Goal: Ask a question

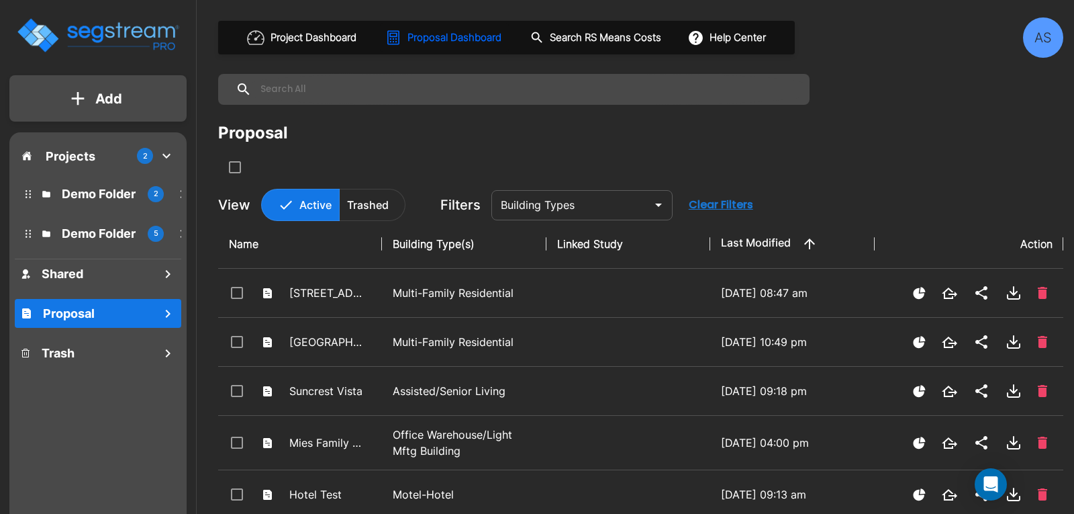
click at [1035, 39] on div "AS" at bounding box center [1043, 37] width 40 height 40
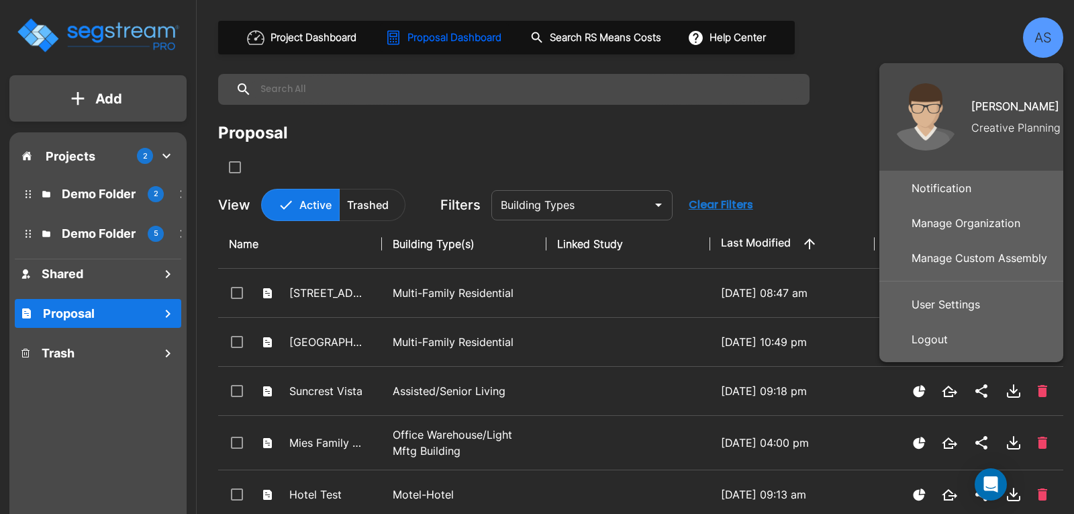
click at [951, 216] on p "Manage Organization" at bounding box center [967, 223] width 120 height 27
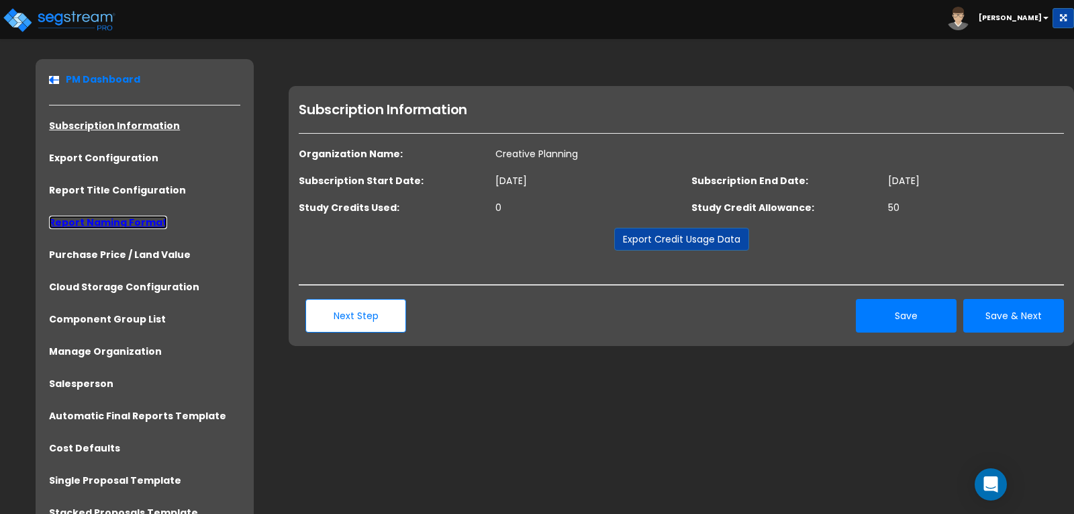
click at [104, 220] on link "Report Naming Format" at bounding box center [108, 222] width 118 height 13
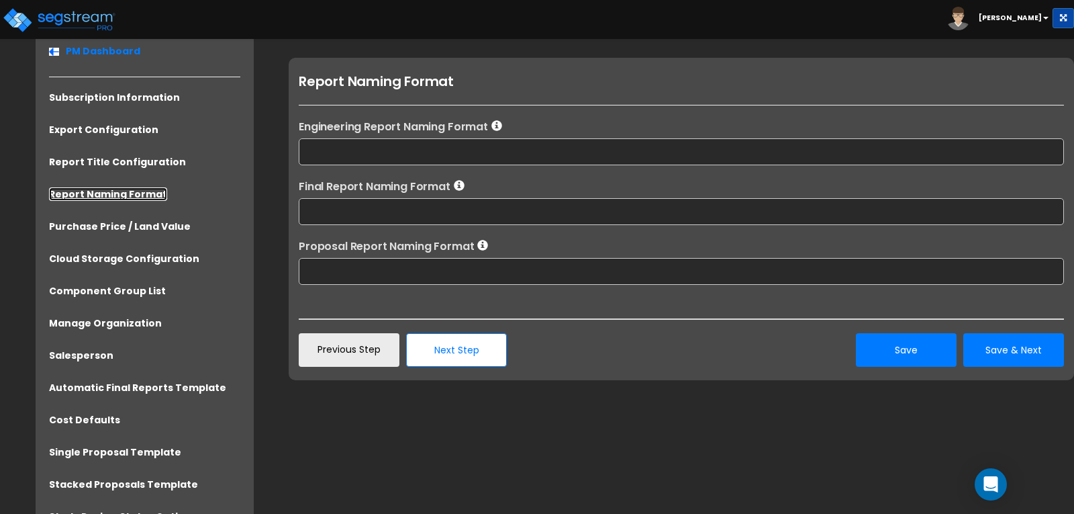
scroll to position [32, 0]
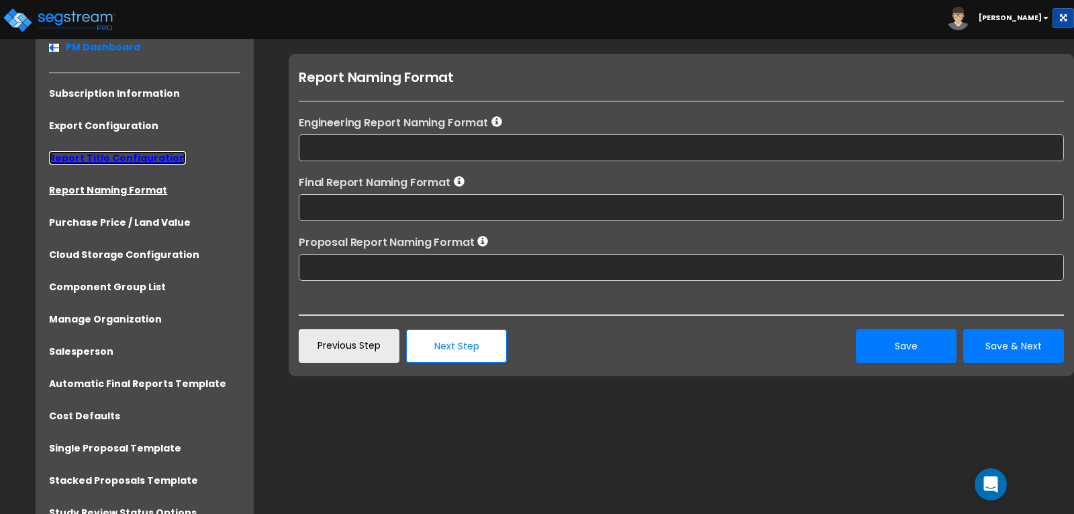
click at [101, 153] on link "Report Title Configuration" at bounding box center [117, 157] width 137 height 13
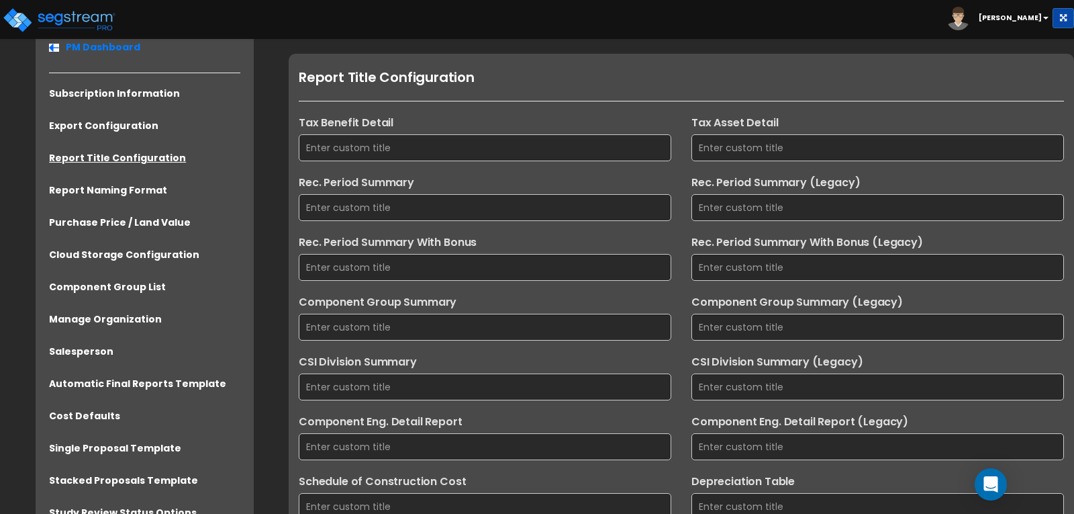
click at [101, 140] on li "Export Configuration" at bounding box center [144, 130] width 191 height 22
click at [101, 125] on link "Export Configuration" at bounding box center [103, 125] width 109 height 13
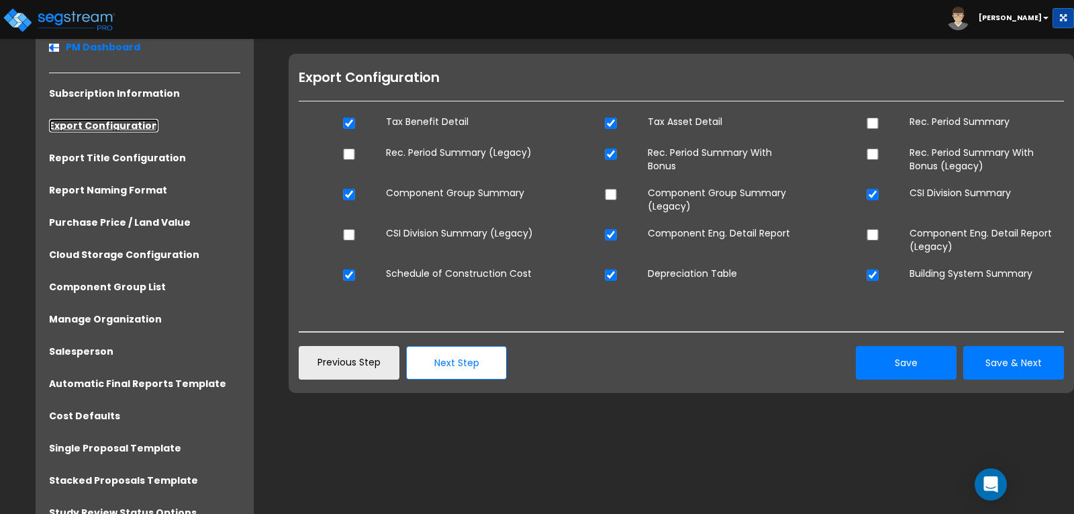
scroll to position [0, 0]
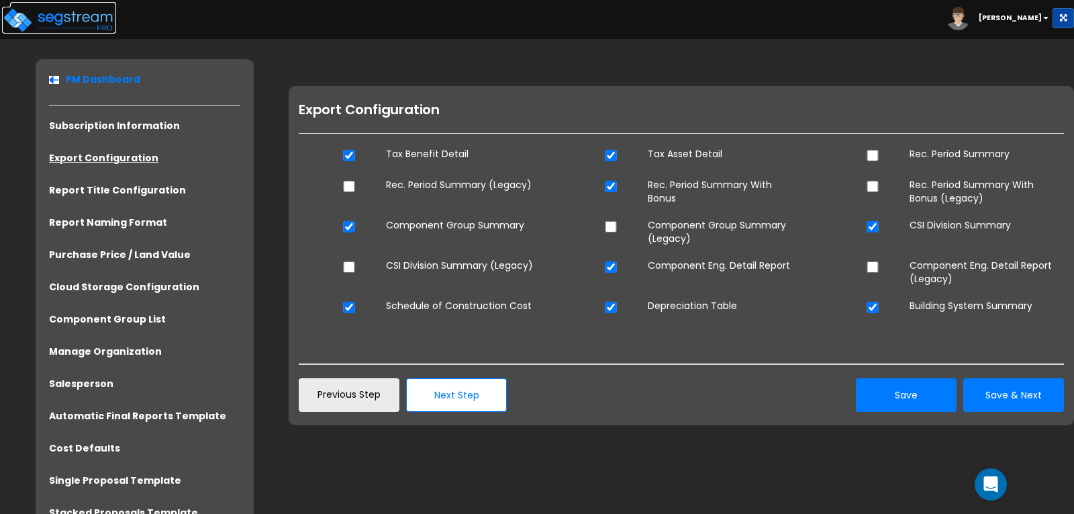
click at [79, 27] on img at bounding box center [59, 20] width 114 height 27
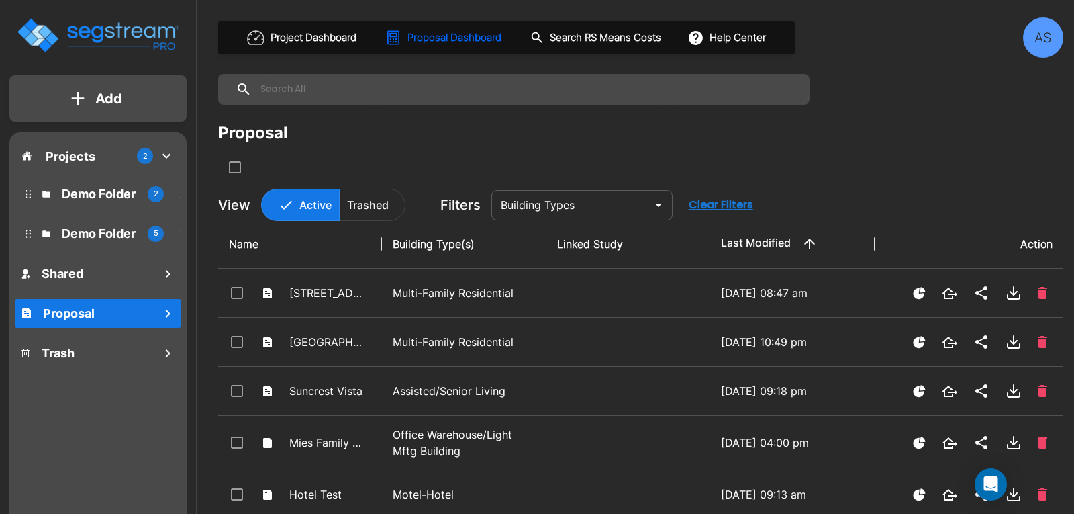
click at [1039, 31] on div "AS" at bounding box center [1043, 37] width 40 height 40
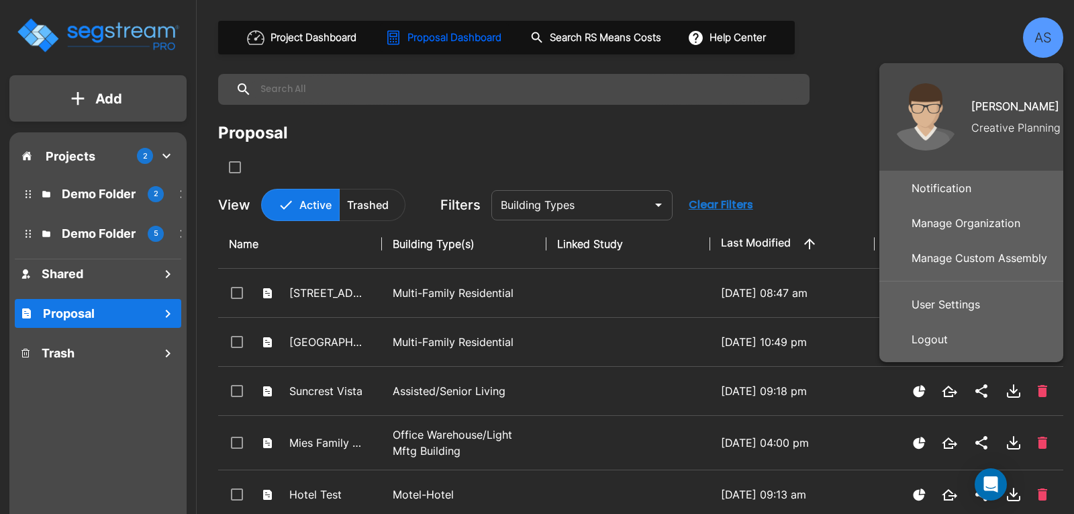
click at [954, 217] on p "Manage Organization" at bounding box center [967, 223] width 120 height 27
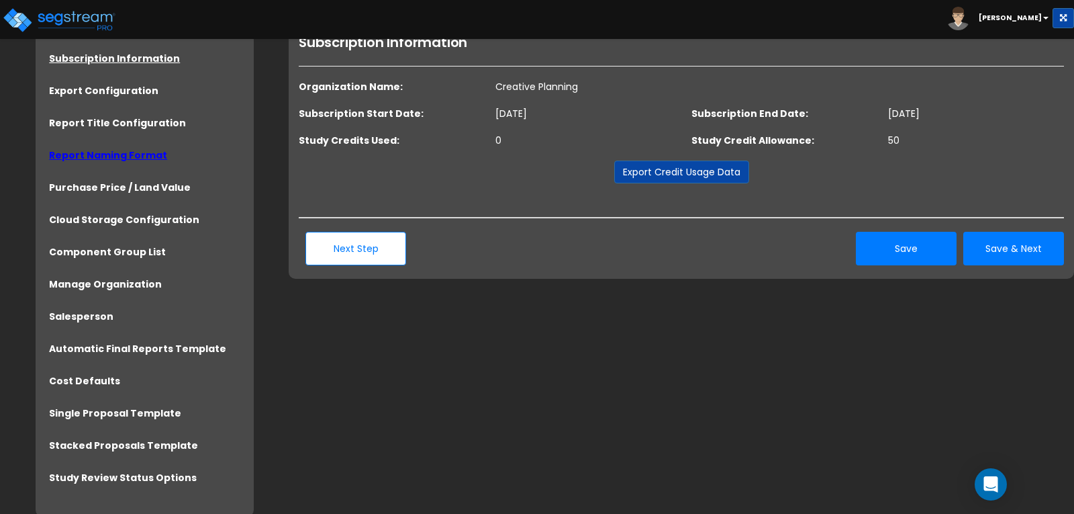
scroll to position [70, 0]
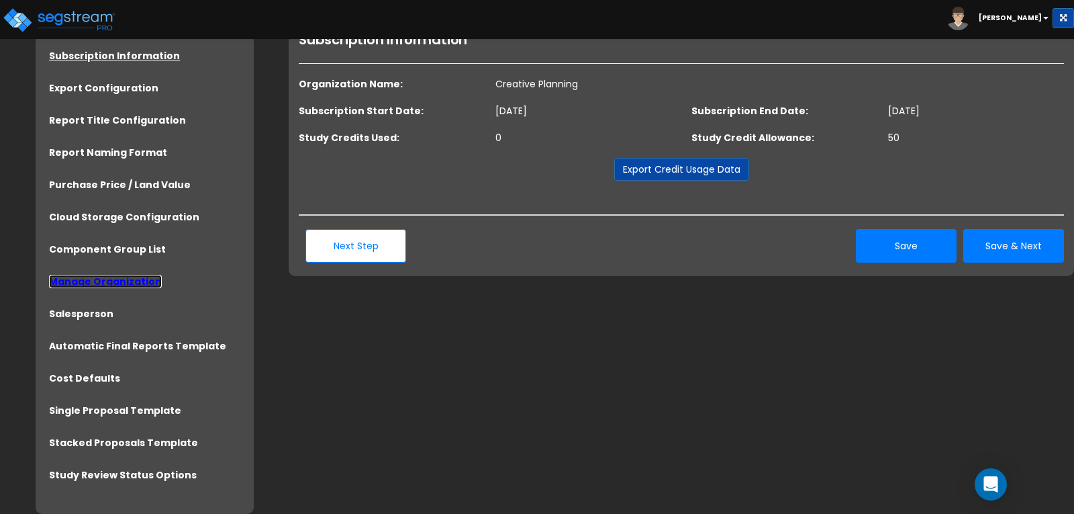
click at [114, 280] on link "Manage Organization" at bounding box center [105, 281] width 113 height 13
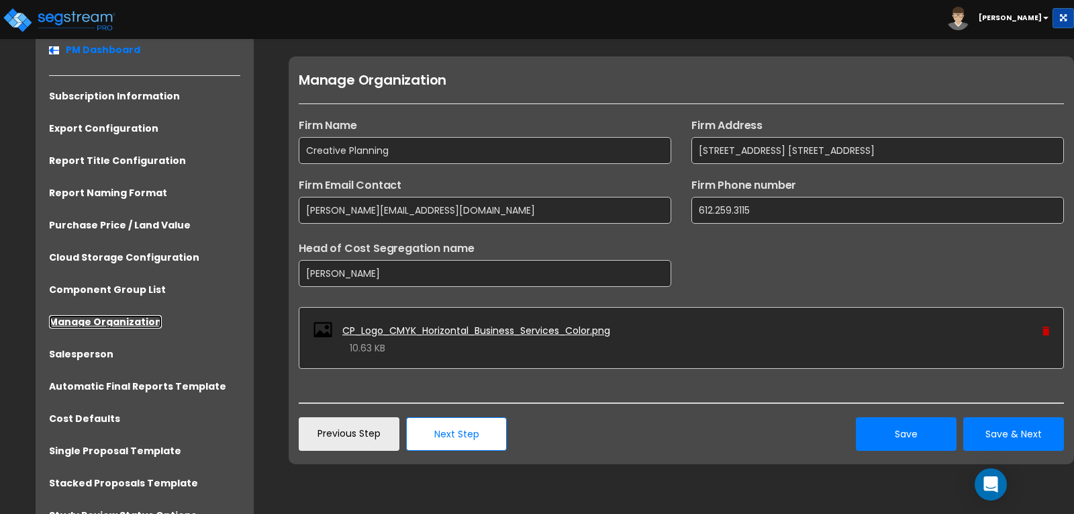
scroll to position [32, 0]
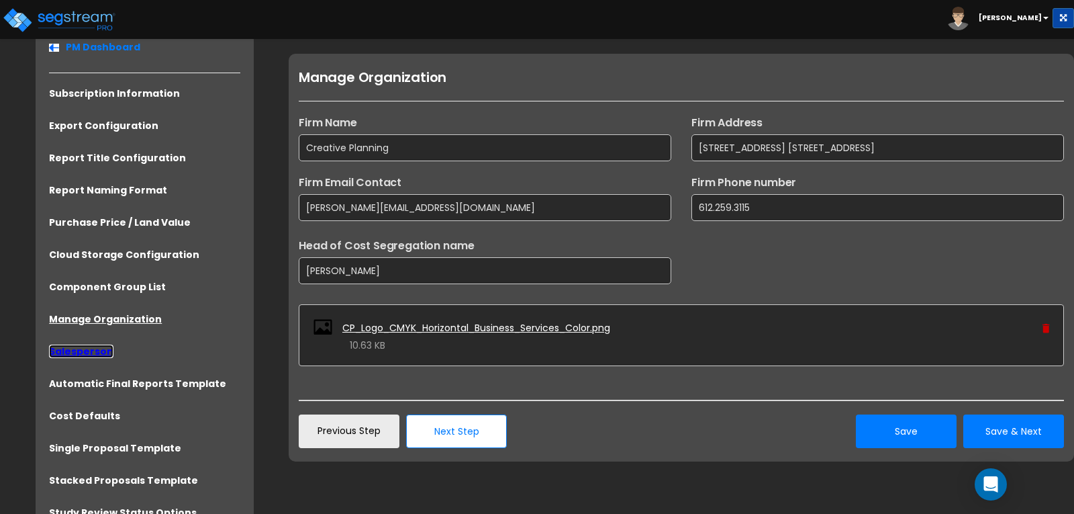
click at [93, 351] on link "Salesperson" at bounding box center [81, 350] width 64 height 13
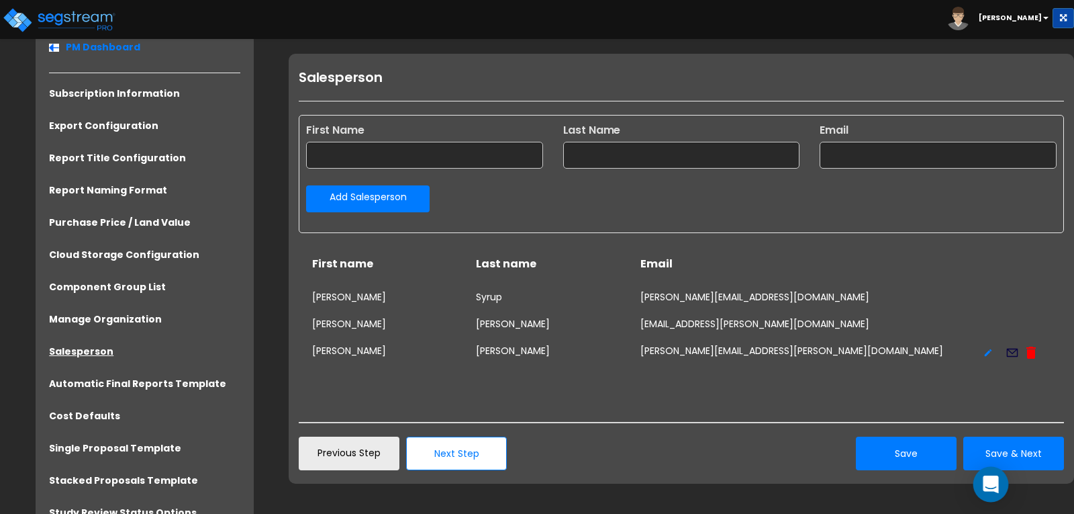
click at [994, 485] on icon "Open Intercom Messenger" at bounding box center [990, 483] width 15 height 17
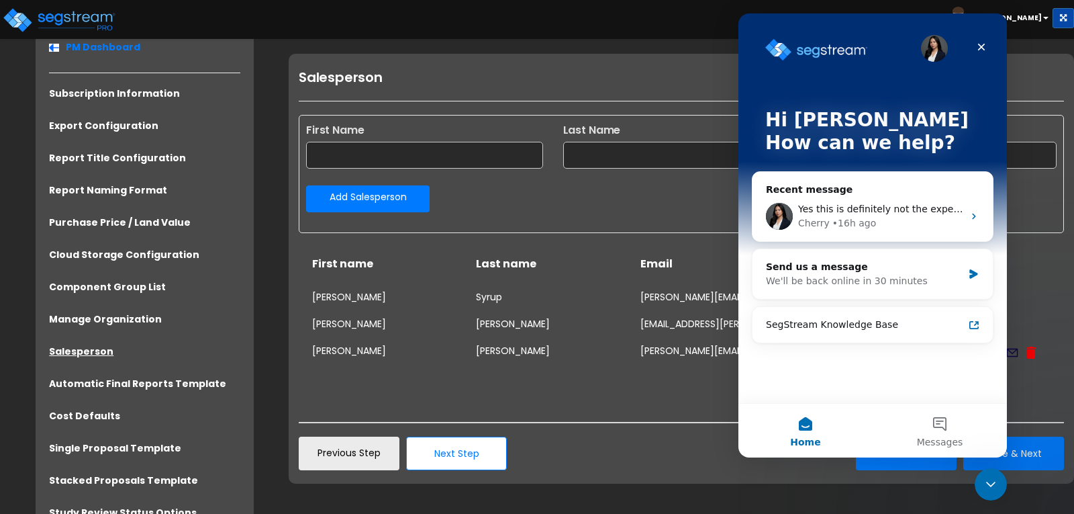
scroll to position [0, 0]
click at [825, 267] on div "Send us a message" at bounding box center [864, 267] width 197 height 14
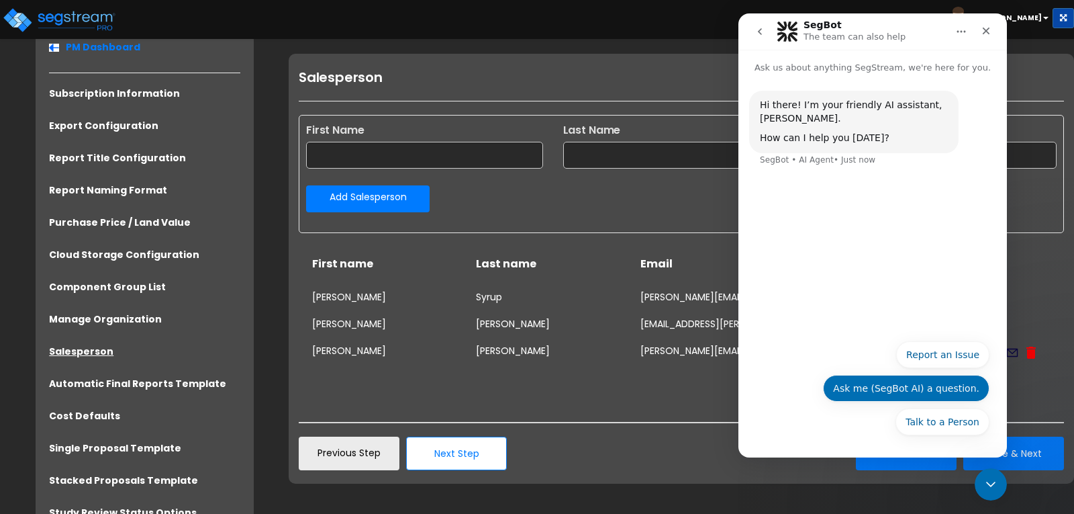
click at [891, 385] on button "Ask me (SegBot AI) a question." at bounding box center [906, 388] width 167 height 27
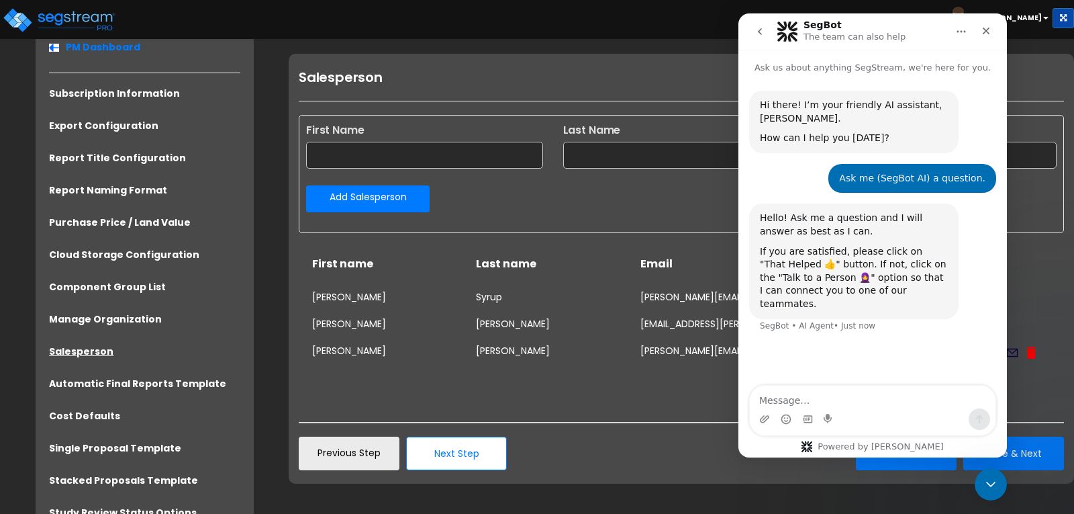
click at [859, 403] on textarea "Message…" at bounding box center [873, 396] width 246 height 23
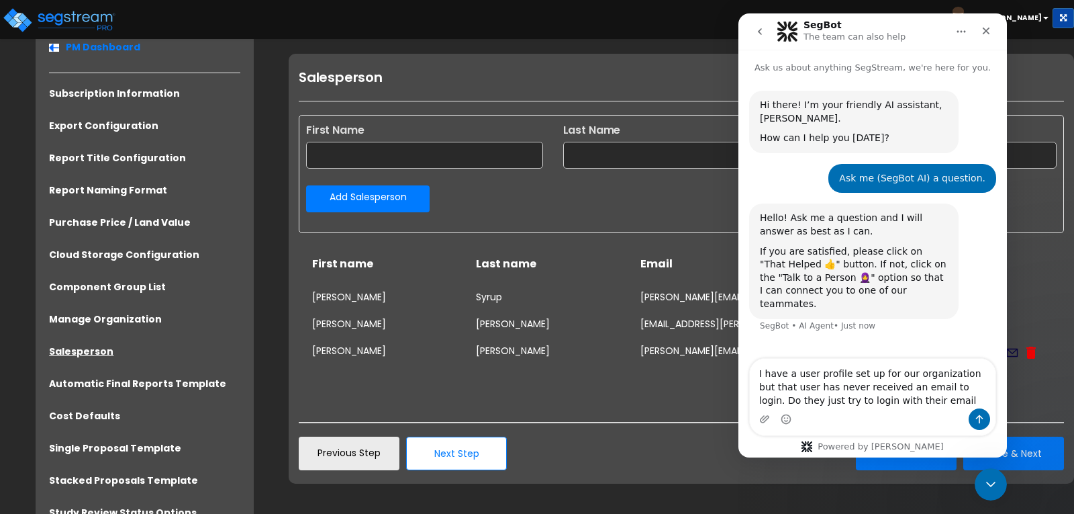
type textarea "I have a user profile set up for our organization but that user has never recei…"
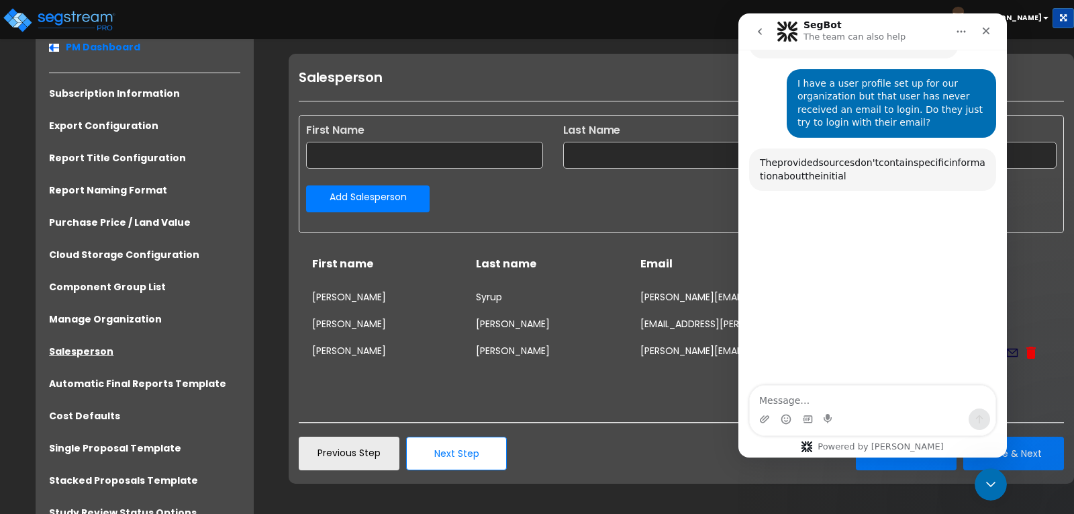
scroll to position [270, 0]
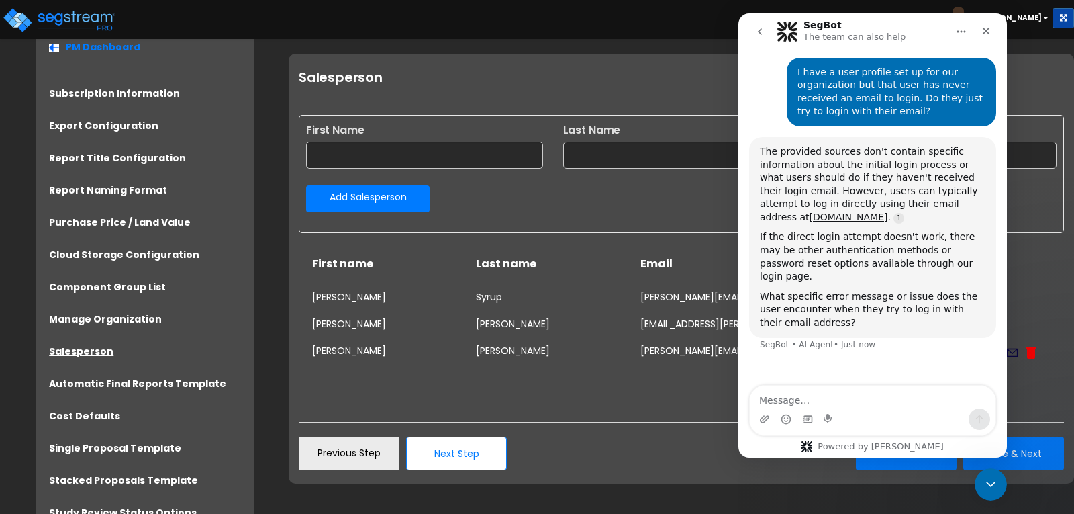
click at [1048, 18] on span "[PERSON_NAME]" at bounding box center [1000, 16] width 106 height 11
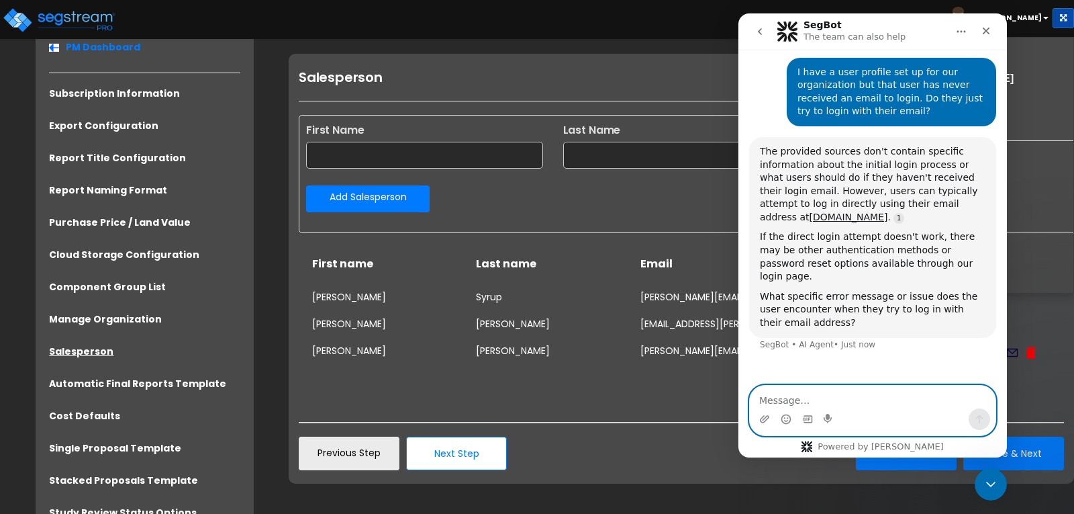
click at [866, 405] on textarea "Message…" at bounding box center [873, 396] width 246 height 23
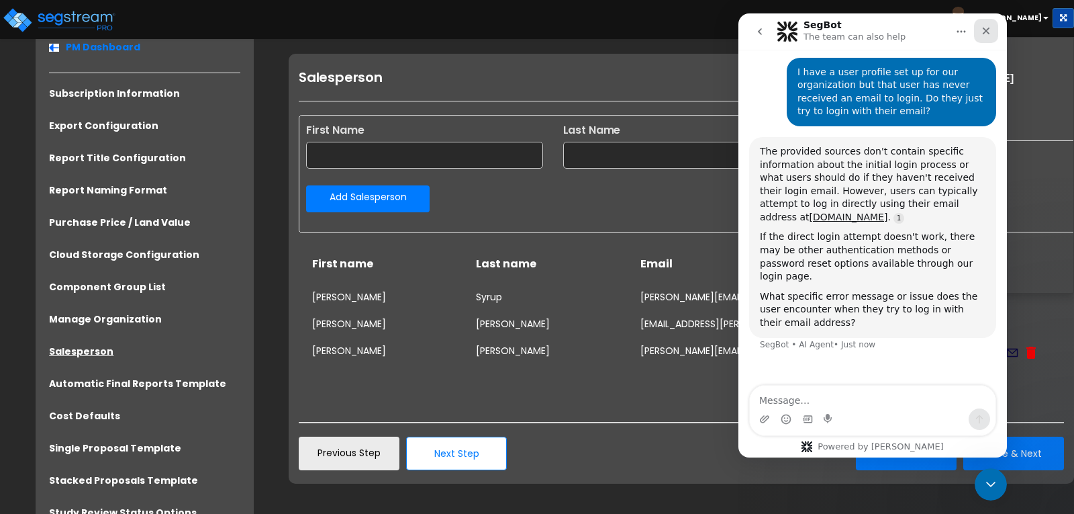
click at [990, 33] on icon "Close" at bounding box center [986, 31] width 11 height 11
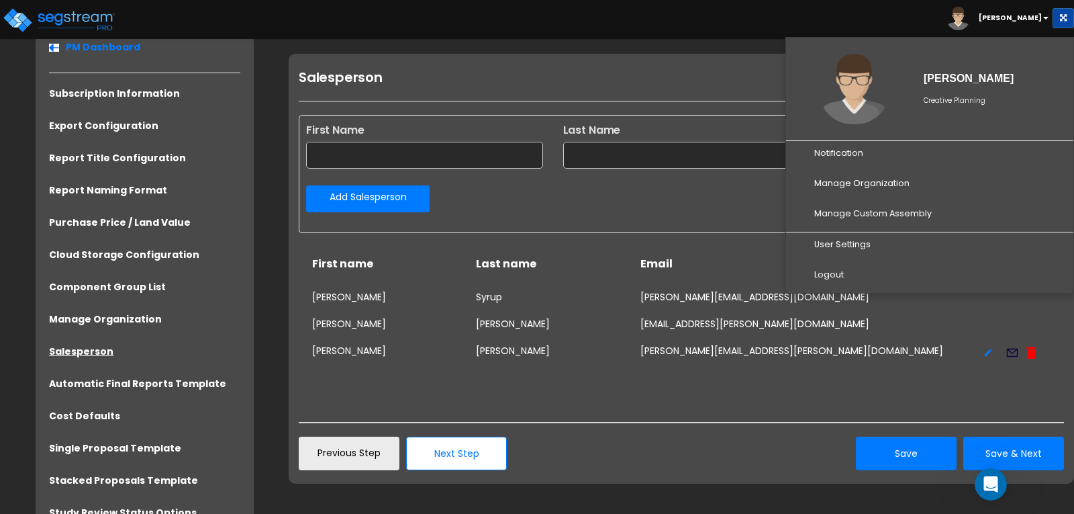
scroll to position [226, 0]
click at [1027, 15] on b "[PERSON_NAME]" at bounding box center [1010, 18] width 63 height 10
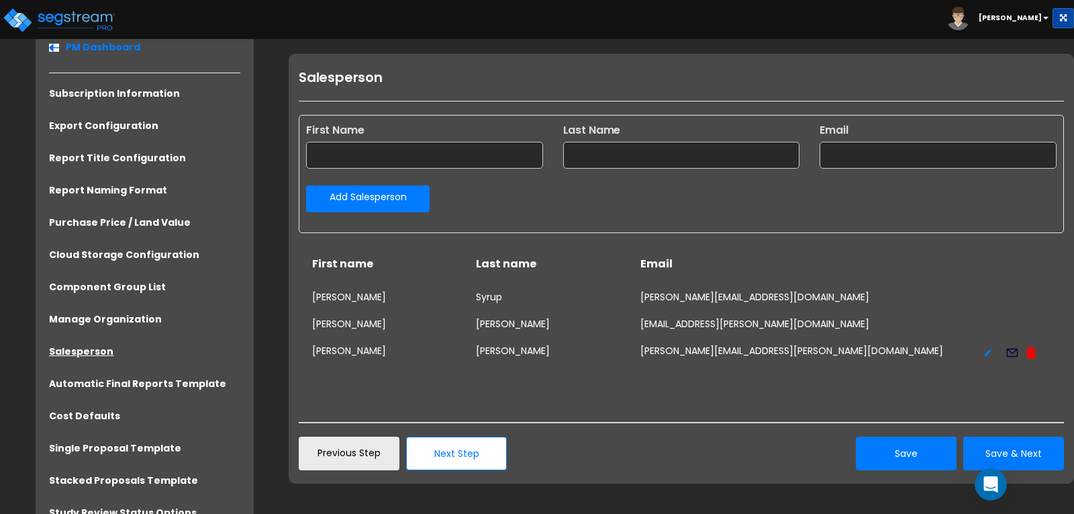
click at [1027, 15] on b "[PERSON_NAME]" at bounding box center [1010, 18] width 63 height 10
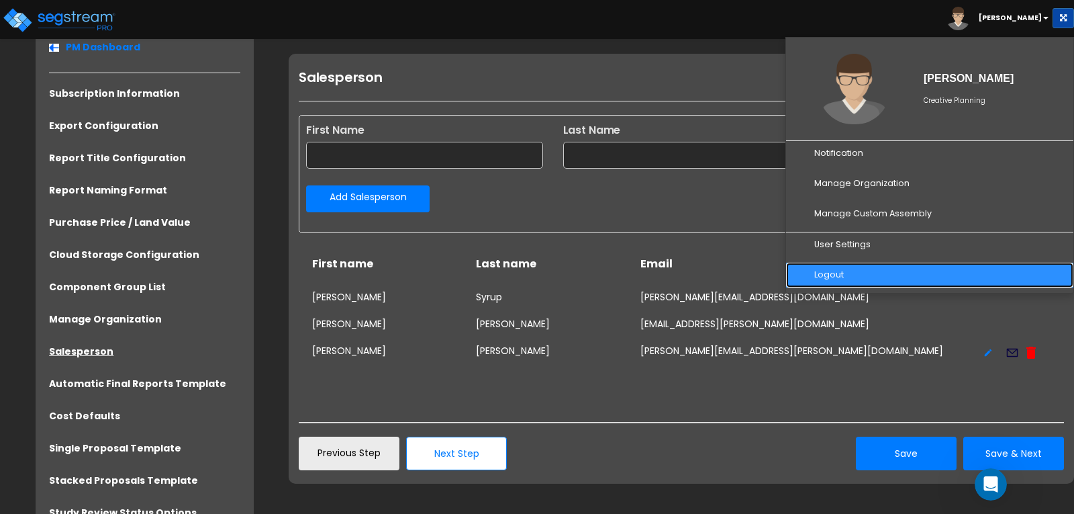
click at [840, 274] on link "Logout" at bounding box center [929, 275] width 287 height 25
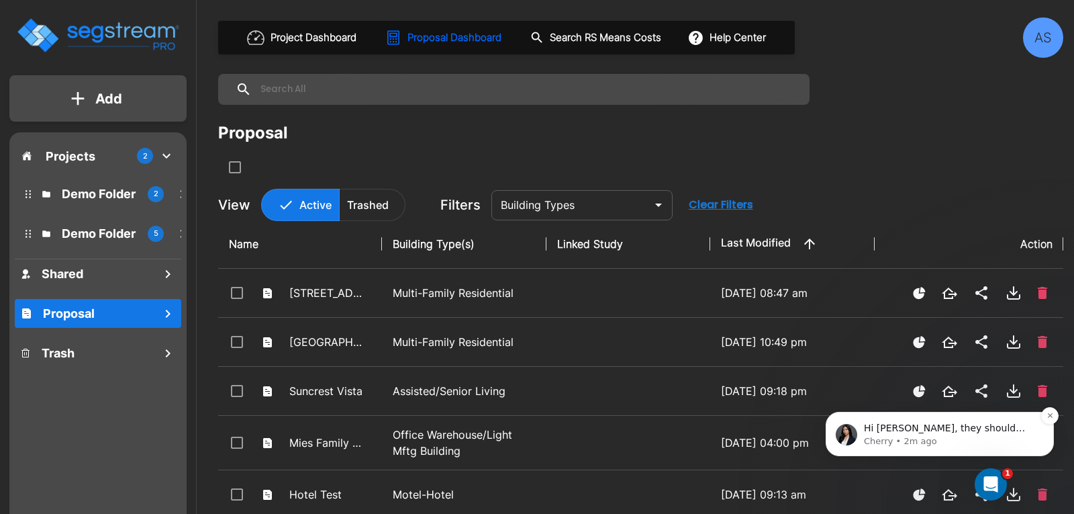
click at [897, 434] on span "Hi [PERSON_NAME], they should have received the email since there will be a lin…" at bounding box center [950, 454] width 172 height 64
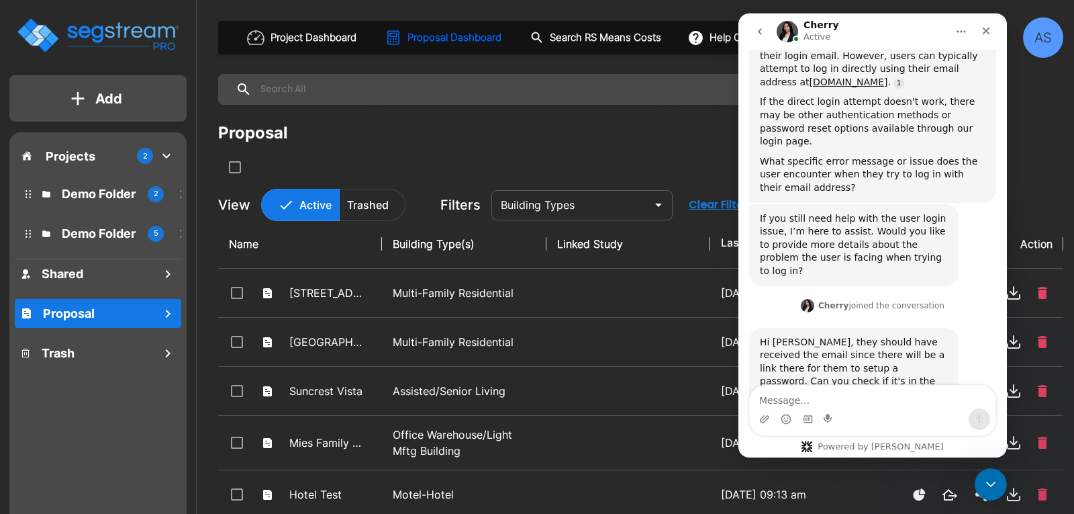
scroll to position [406, 0]
click at [829, 384] on div "Hi [PERSON_NAME], they should have received the email since there will be a lin…" at bounding box center [872, 381] width 247 height 111
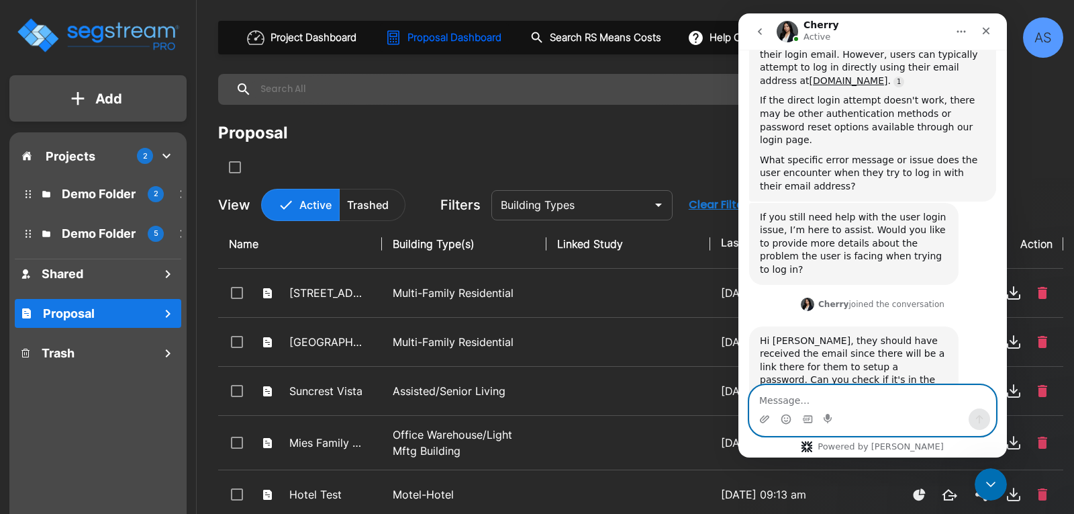
click at [805, 397] on textarea "Message…" at bounding box center [873, 396] width 246 height 23
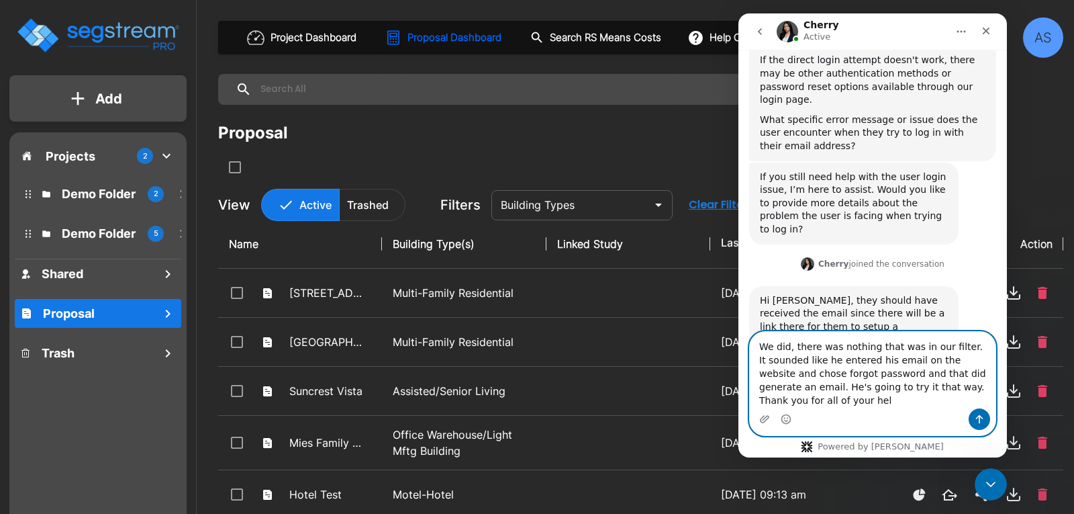
scroll to position [460, 0]
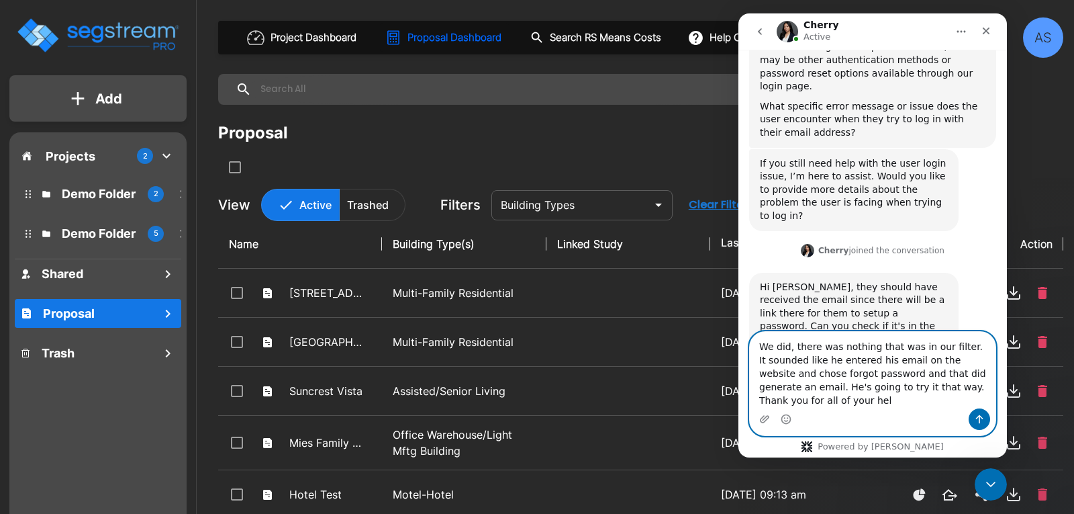
type textarea "We did, there was nothing that was in our filter. It sounded like he entered hi…"
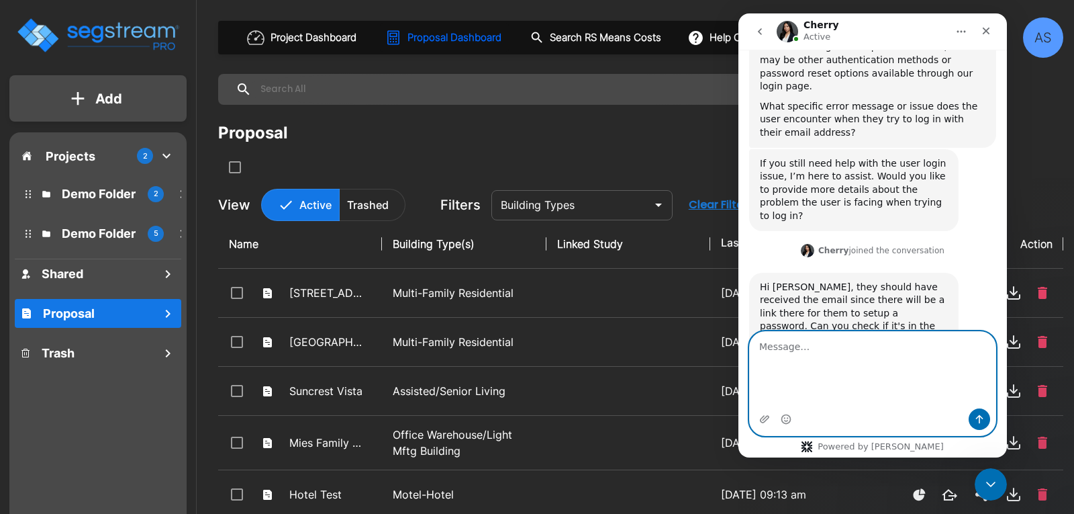
scroll to position [499, 0]
